Goal: Navigation & Orientation: Find specific page/section

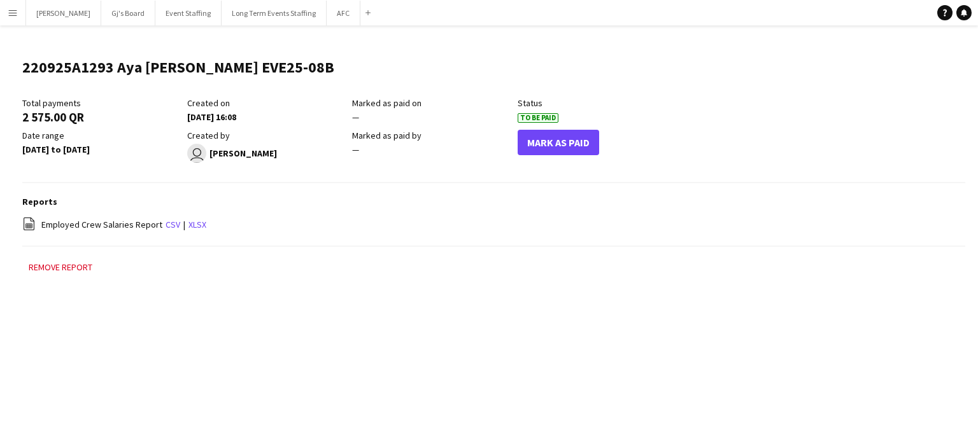
click at [8, 17] on app-icon "Menu" at bounding box center [13, 13] width 10 height 10
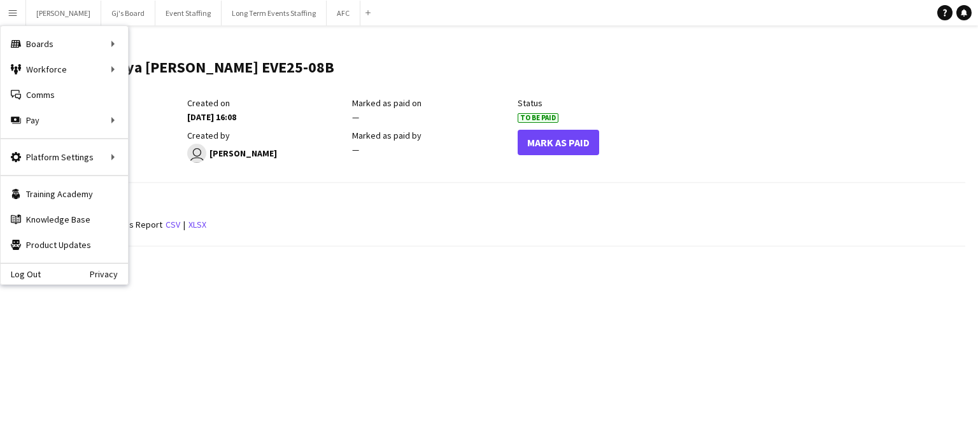
click at [444, 315] on main "220925A1293 Aya [PERSON_NAME] EVE25-08B Edit this field Total payments 2 575.00…" at bounding box center [489, 172] width 978 height 294
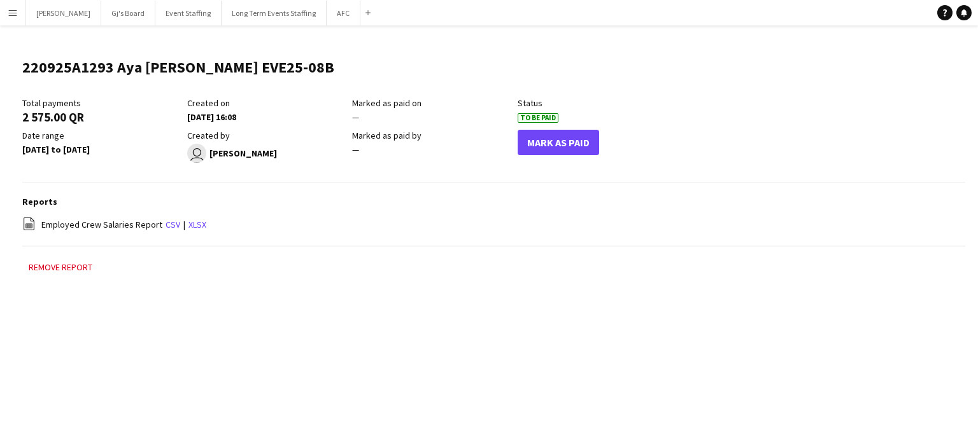
click at [8, 13] on app-icon "Menu" at bounding box center [13, 13] width 10 height 10
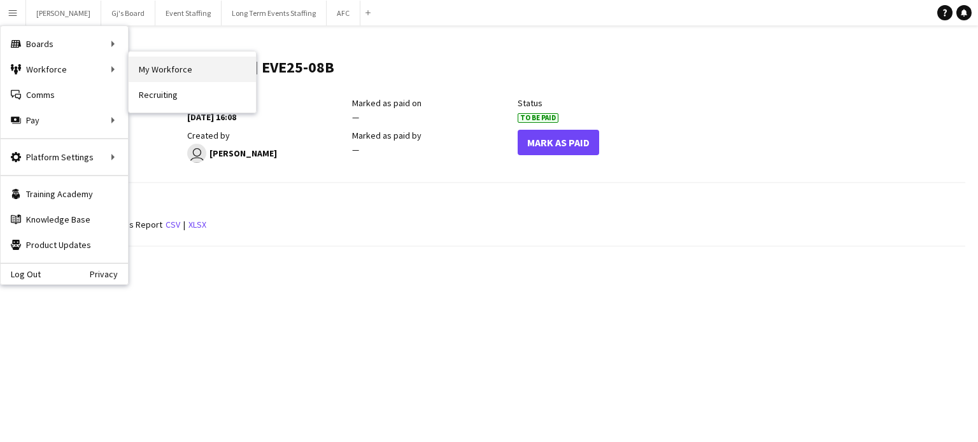
click at [196, 63] on link "My Workforce" at bounding box center [192, 69] width 127 height 25
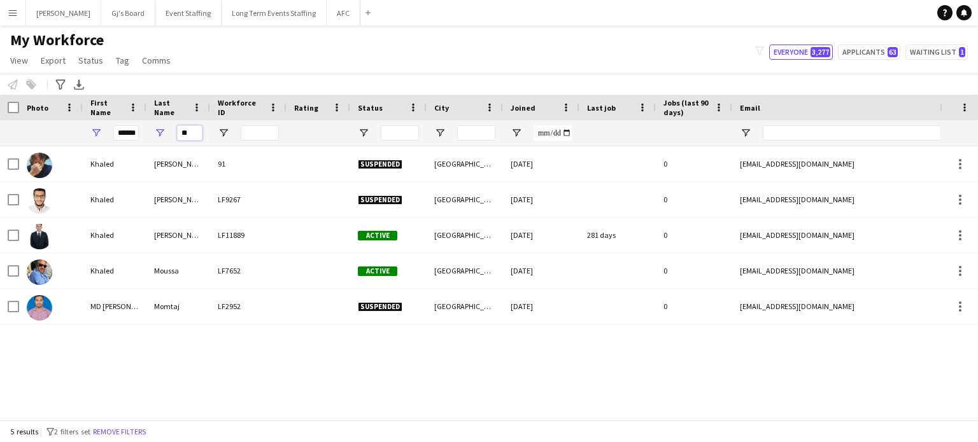
click at [197, 134] on input "**" at bounding box center [189, 132] width 25 height 15
type input "*"
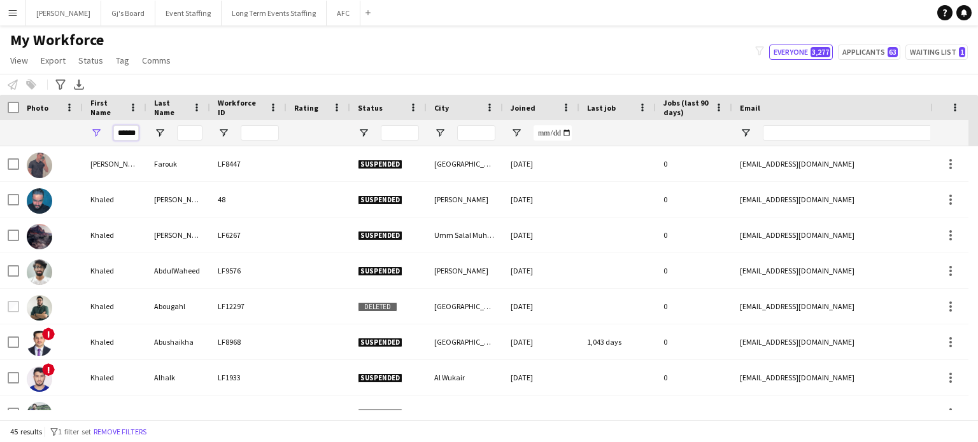
click at [119, 136] on input "******" at bounding box center [125, 132] width 25 height 15
type input "*"
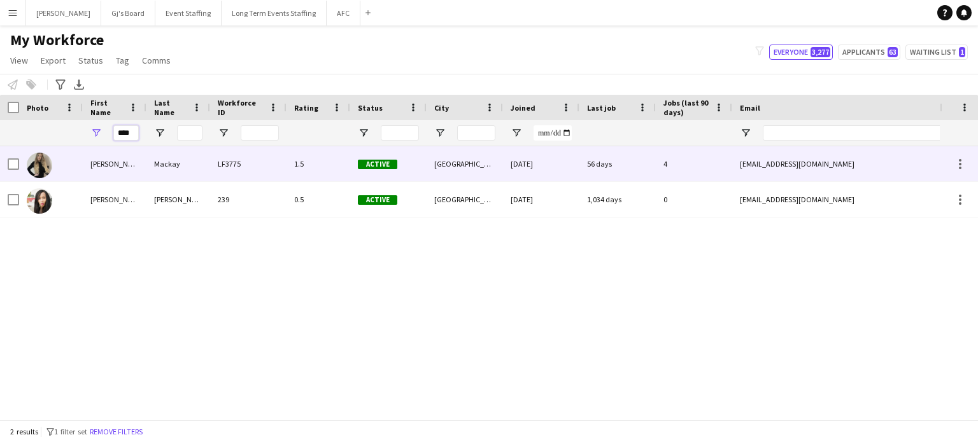
type input "****"
click at [950, 165] on app-workforce-actions-cell at bounding box center [959, 164] width 18 height 15
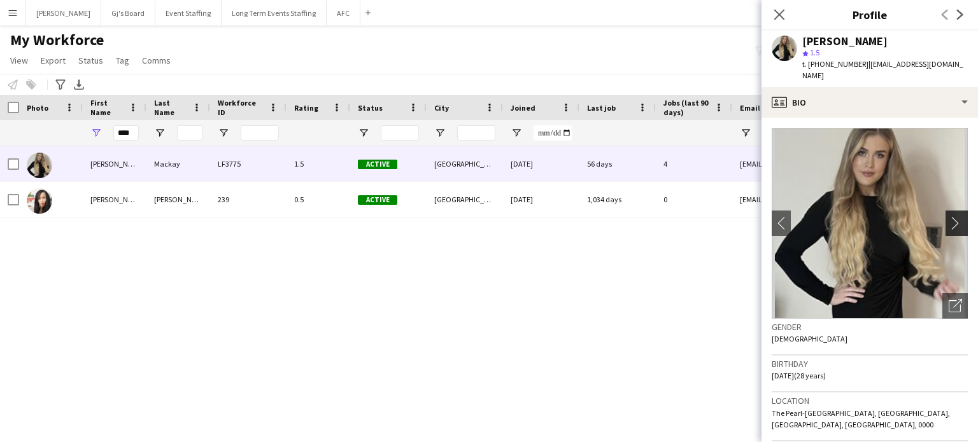
click at [950, 225] on app-icon "chevron-right" at bounding box center [959, 222] width 20 height 13
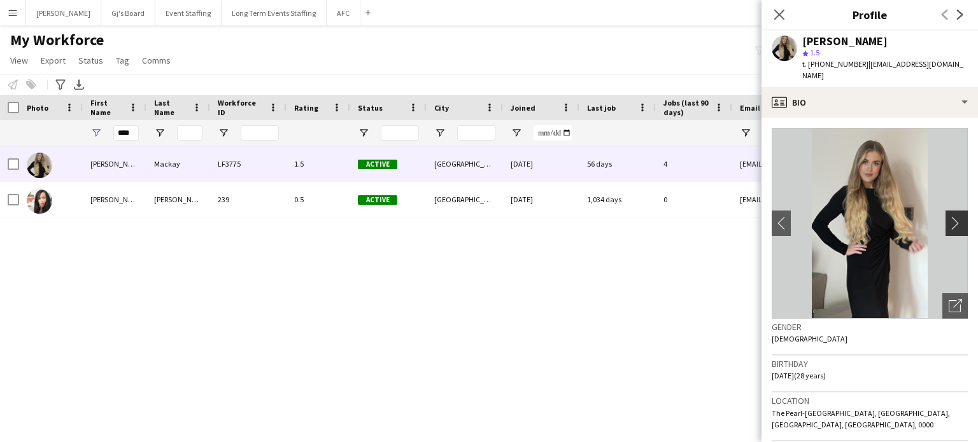
click at [949, 227] on app-icon "chevron-right" at bounding box center [959, 222] width 20 height 13
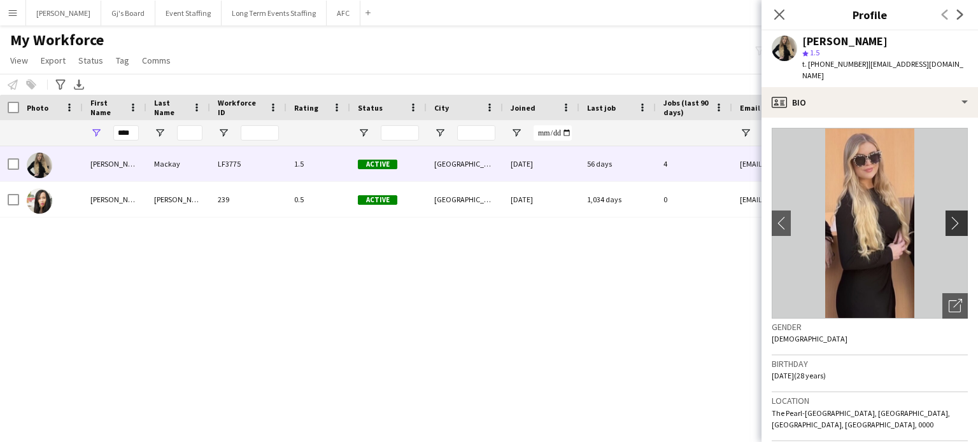
click at [949, 227] on app-icon "chevron-right" at bounding box center [959, 222] width 20 height 13
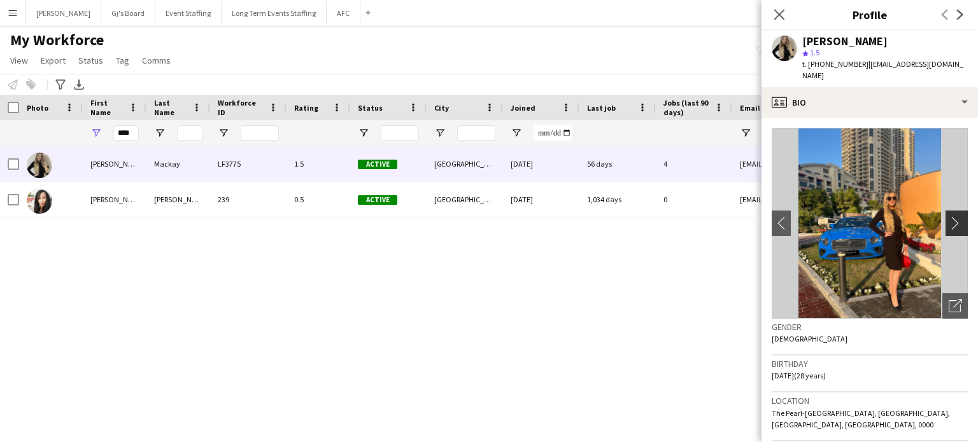
click at [949, 227] on app-icon "chevron-right" at bounding box center [959, 222] width 20 height 13
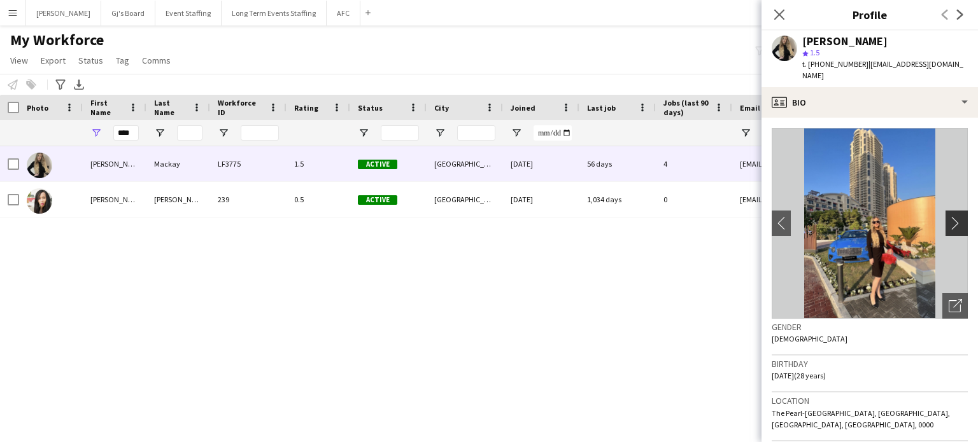
click at [949, 227] on app-icon "chevron-right" at bounding box center [959, 222] width 20 height 13
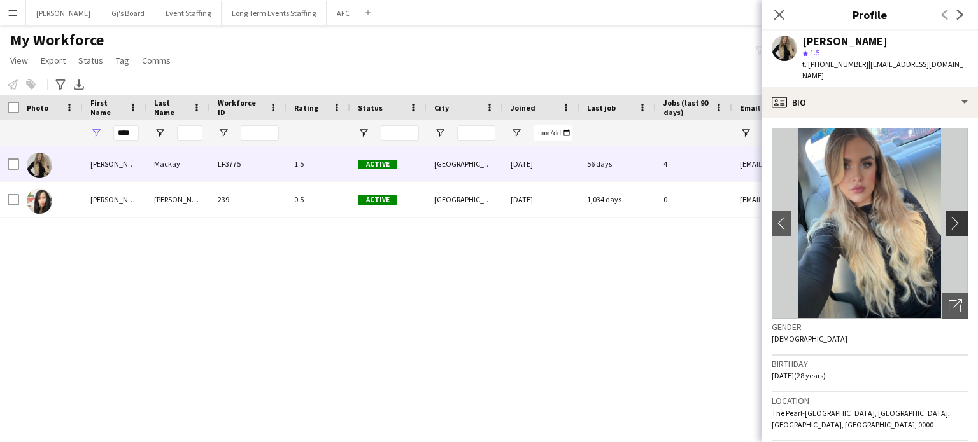
click at [949, 227] on app-icon "chevron-right" at bounding box center [959, 222] width 20 height 13
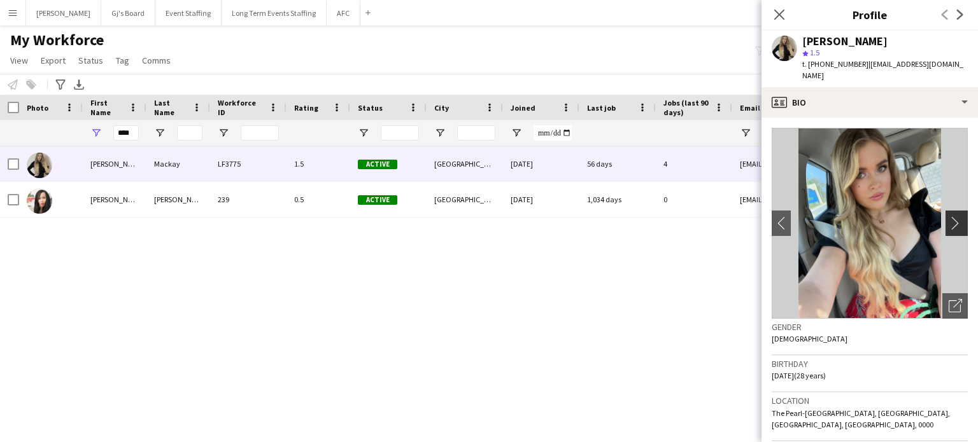
click at [949, 227] on app-icon "chevron-right" at bounding box center [959, 222] width 20 height 13
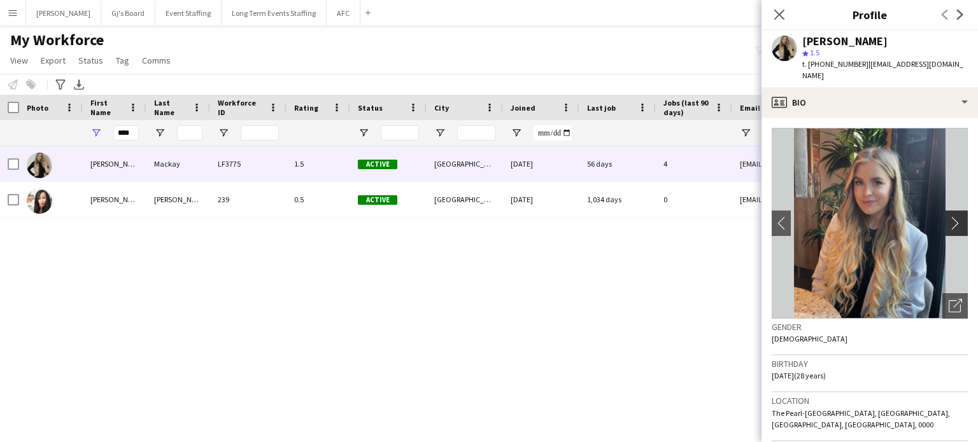
click at [949, 227] on app-icon "chevron-right" at bounding box center [959, 222] width 20 height 13
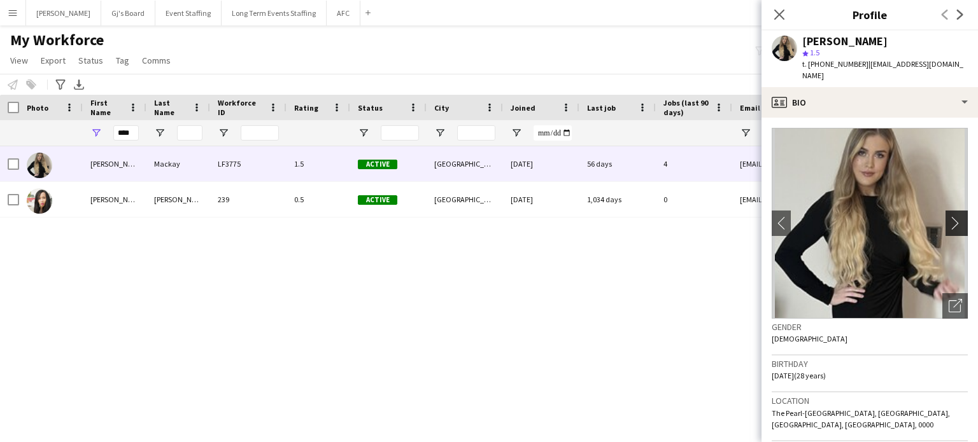
click at [949, 227] on app-icon "chevron-right" at bounding box center [959, 222] width 20 height 13
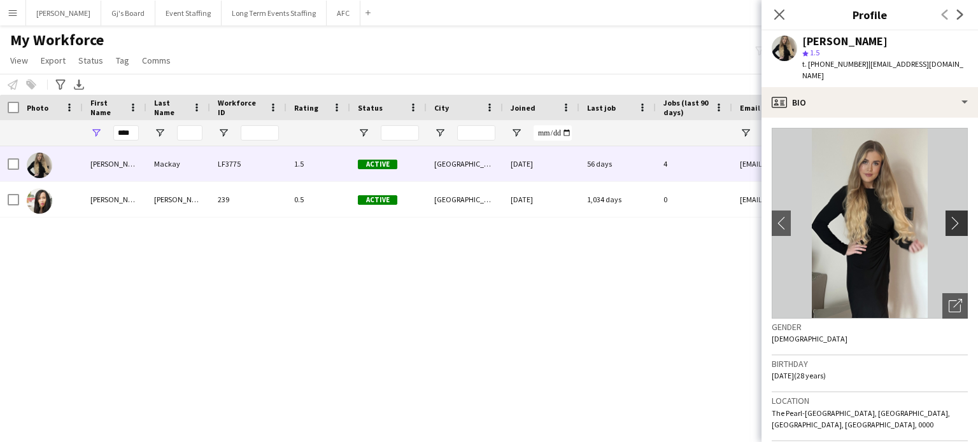
click at [949, 227] on app-icon "chevron-right" at bounding box center [959, 222] width 20 height 13
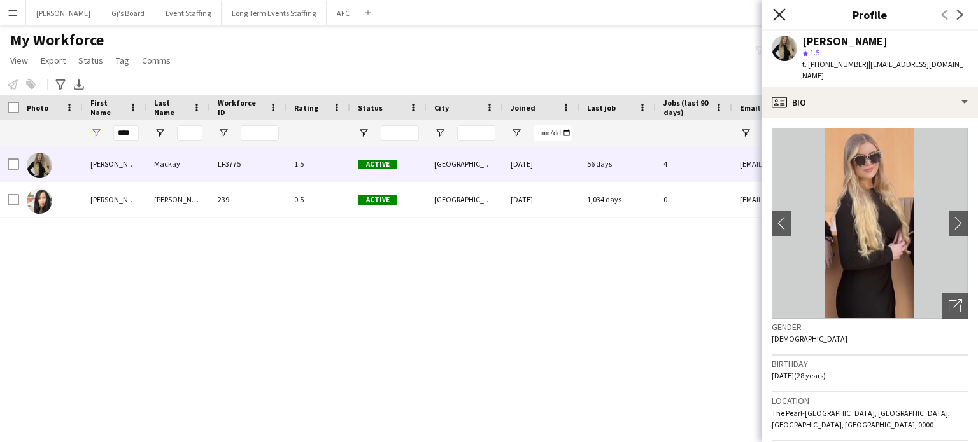
click at [779, 15] on icon at bounding box center [779, 14] width 12 height 12
